Goal: Information Seeking & Learning: Learn about a topic

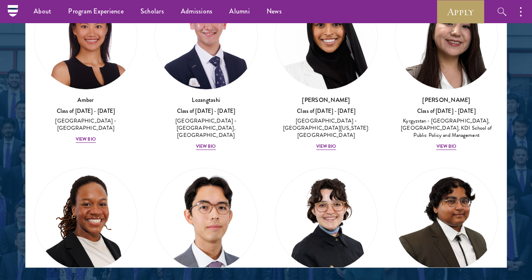
scroll to position [127, 0]
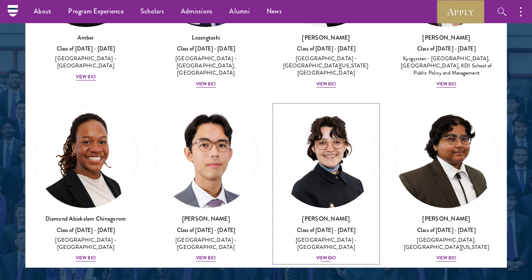
click at [317, 255] on div "View Bio" at bounding box center [327, 258] width 20 height 7
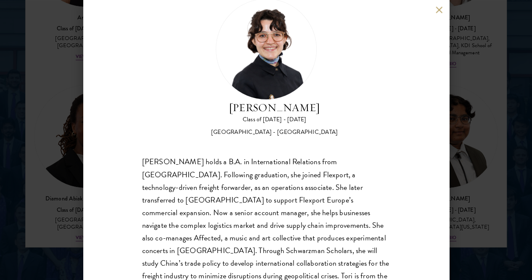
scroll to position [43, 0]
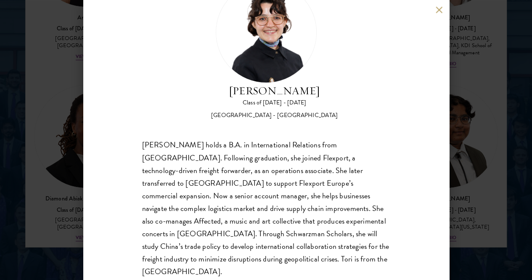
click at [439, 8] on button at bounding box center [439, 9] width 7 height 7
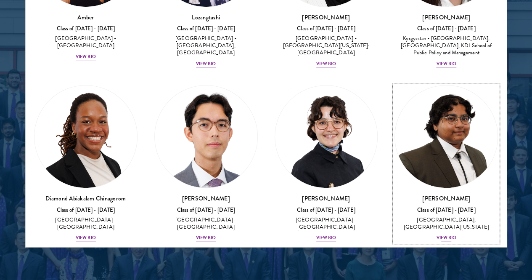
click at [436, 234] on div "View Bio" at bounding box center [446, 237] width 20 height 7
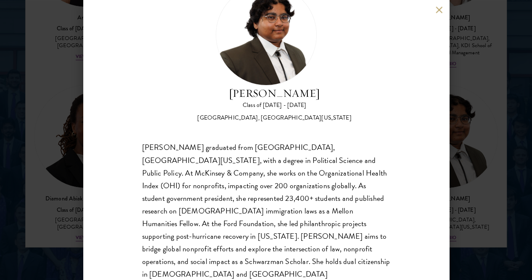
scroll to position [43, 0]
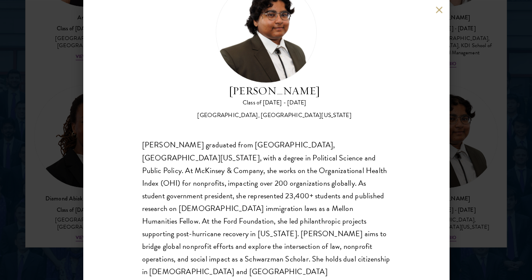
click at [442, 14] on div "[PERSON_NAME] Class of [DATE] - [DATE] [GEOGRAPHIC_DATA] - [GEOGRAPHIC_DATA], […" at bounding box center [266, 140] width 366 height 280
click at [441, 10] on button at bounding box center [439, 9] width 7 height 7
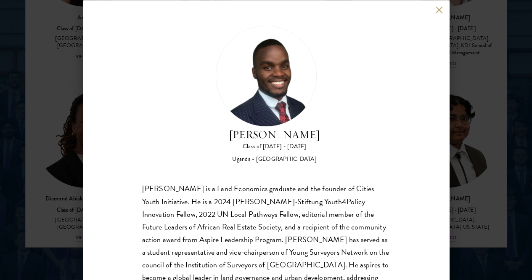
scroll to position [29, 0]
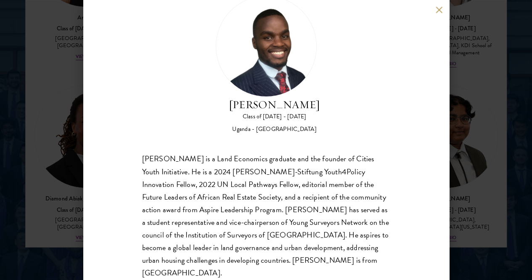
click at [439, 11] on button at bounding box center [439, 9] width 7 height 7
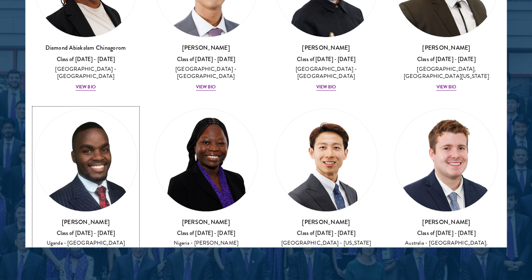
scroll to position [328, 0]
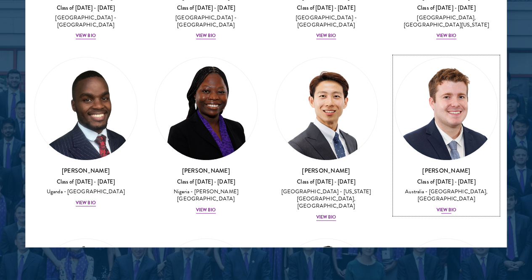
click at [395, 189] on div "Australia - [GEOGRAPHIC_DATA], [GEOGRAPHIC_DATA]" at bounding box center [447, 196] width 104 height 14
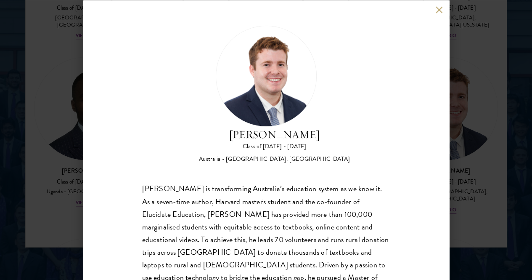
scroll to position [29, 0]
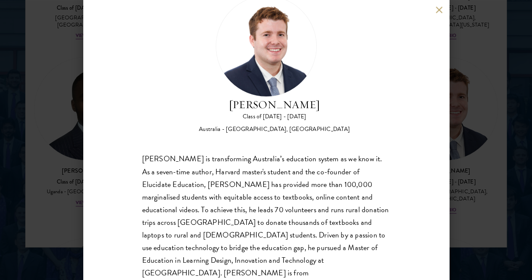
click at [438, 11] on button at bounding box center [439, 9] width 7 height 7
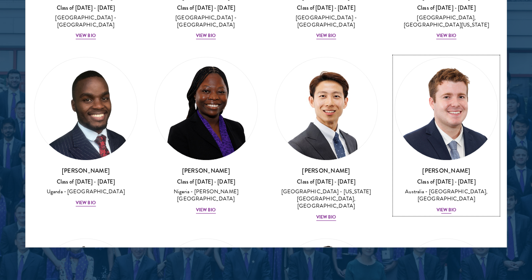
click at [395, 189] on div "Australia - [GEOGRAPHIC_DATA], [GEOGRAPHIC_DATA]" at bounding box center [447, 196] width 104 height 14
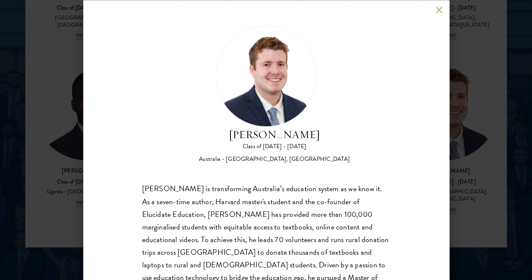
click at [442, 8] on button at bounding box center [439, 9] width 7 height 7
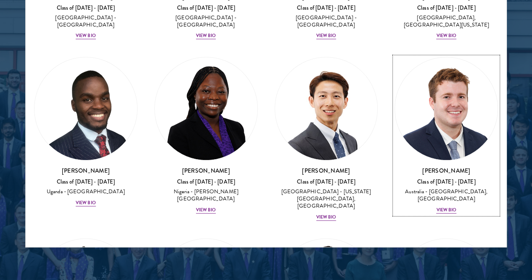
scroll to position [406, 0]
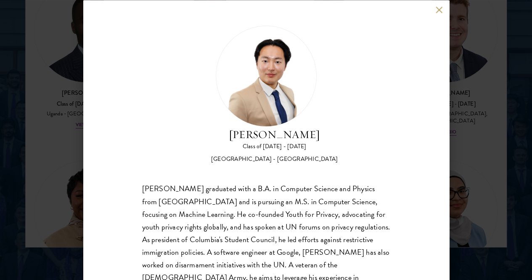
scroll to position [29, 0]
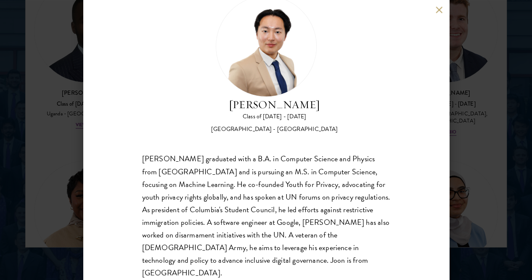
click at [439, 11] on button at bounding box center [439, 9] width 7 height 7
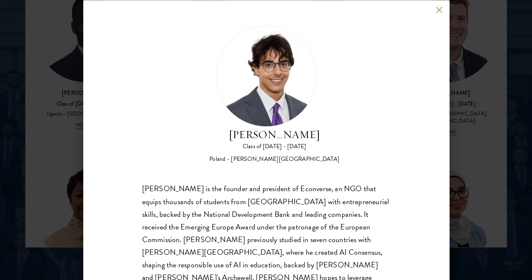
scroll to position [29, 0]
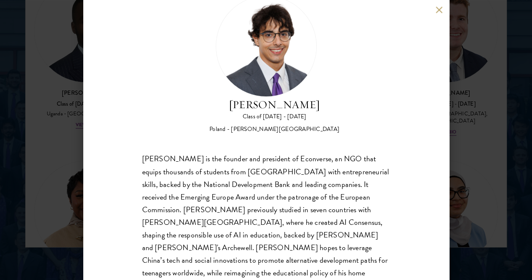
click at [439, 9] on button at bounding box center [439, 9] width 7 height 7
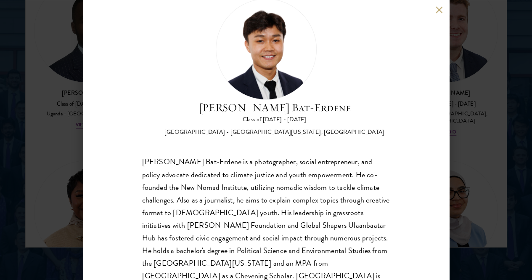
scroll to position [29, 0]
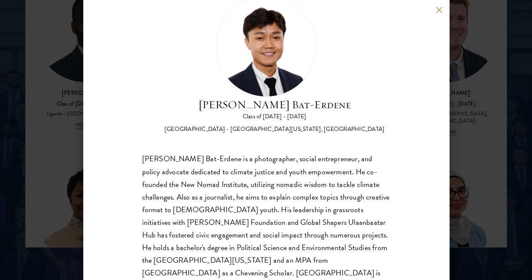
click at [441, 10] on button at bounding box center [439, 9] width 7 height 7
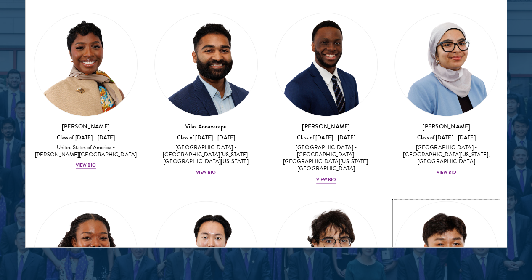
scroll to position [605, 0]
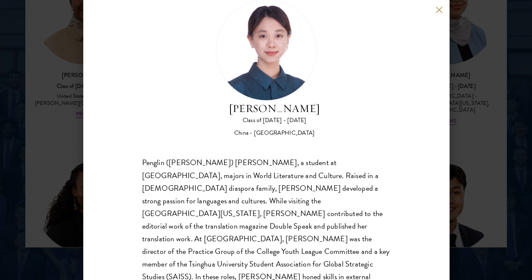
scroll to position [29, 0]
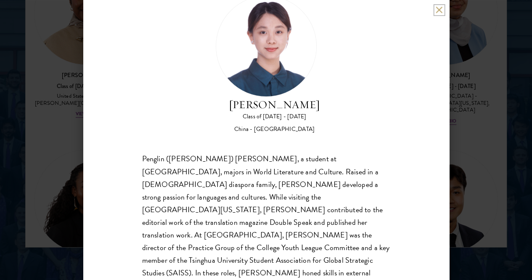
click at [438, 10] on button at bounding box center [439, 9] width 7 height 7
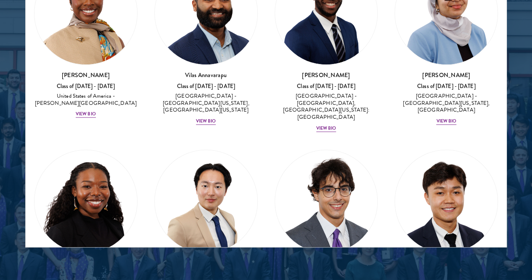
scroll to position [635, 0]
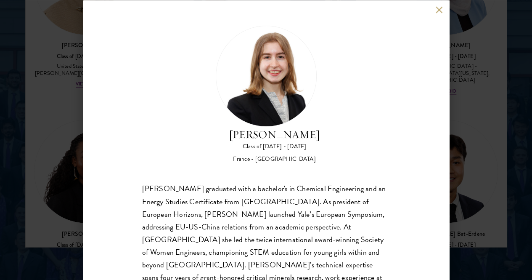
scroll to position [43, 0]
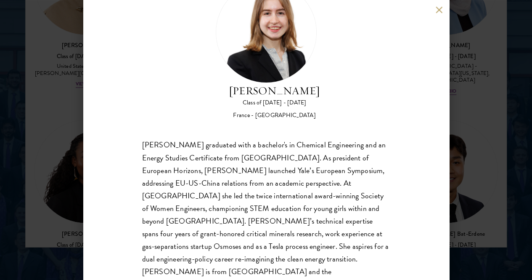
click at [442, 10] on button at bounding box center [439, 9] width 7 height 7
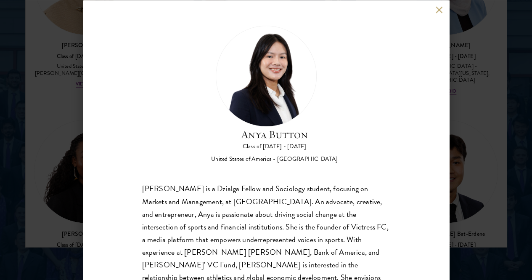
scroll to position [29, 0]
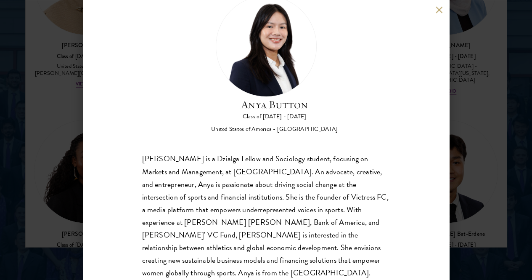
click at [305, 210] on div "[PERSON_NAME] is a Dzialga Fellow and Sociology student, focusing on Markets an…" at bounding box center [266, 216] width 248 height 126
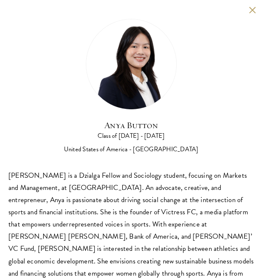
scroll to position [0, 0]
